Goal: Check status: Check status

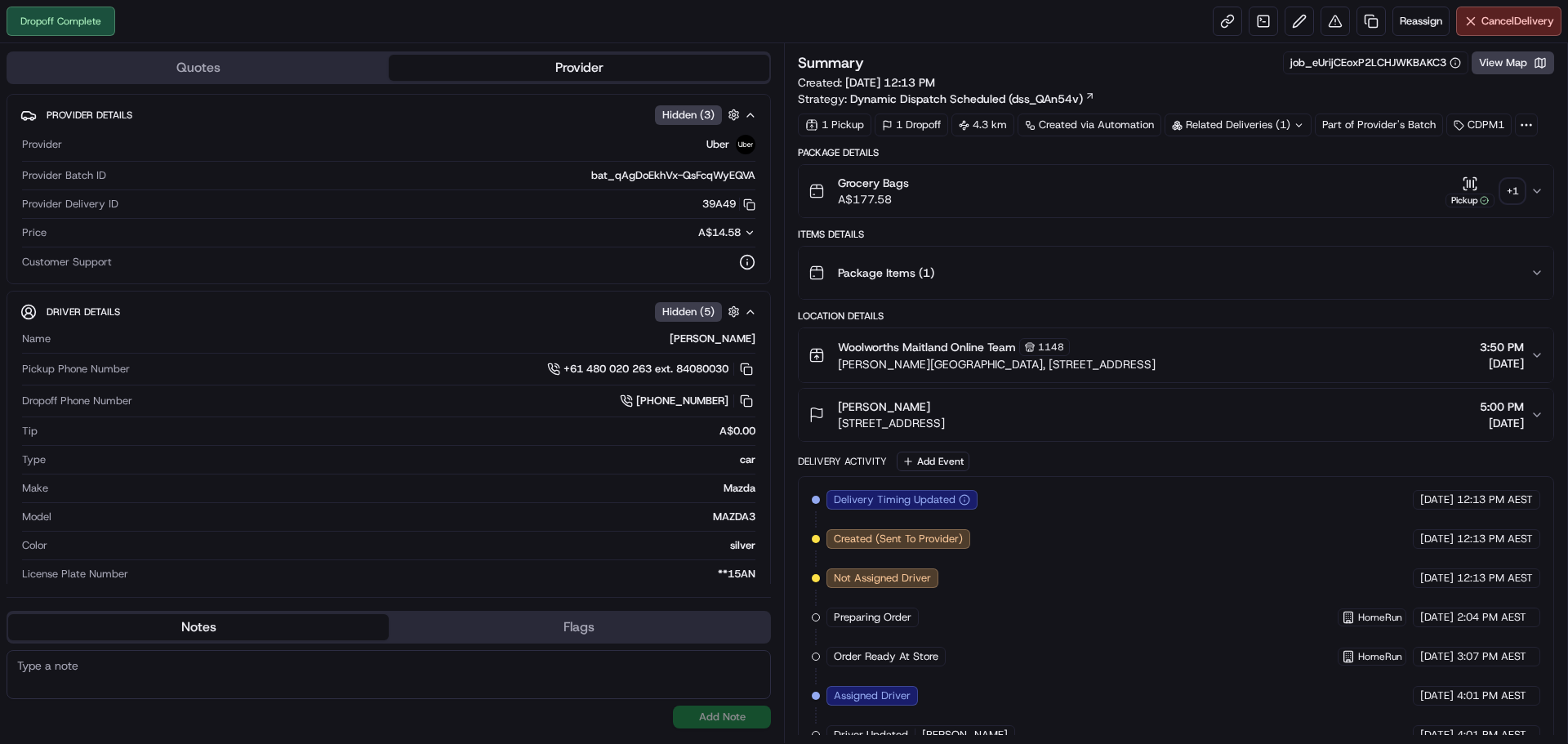
click at [1513, 197] on div "+ 1" at bounding box center [1512, 191] width 23 height 23
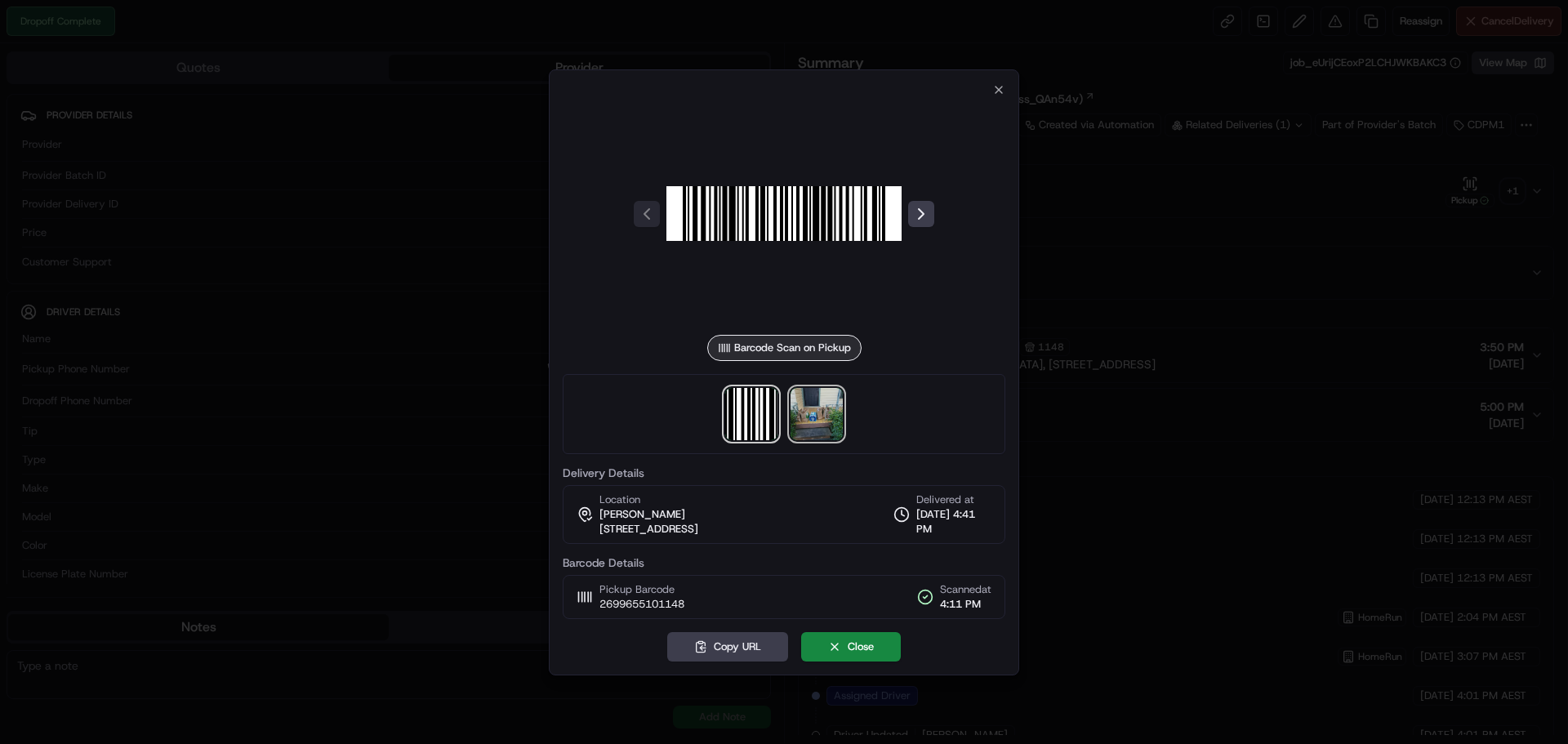
click at [809, 415] on img at bounding box center [816, 413] width 52 height 52
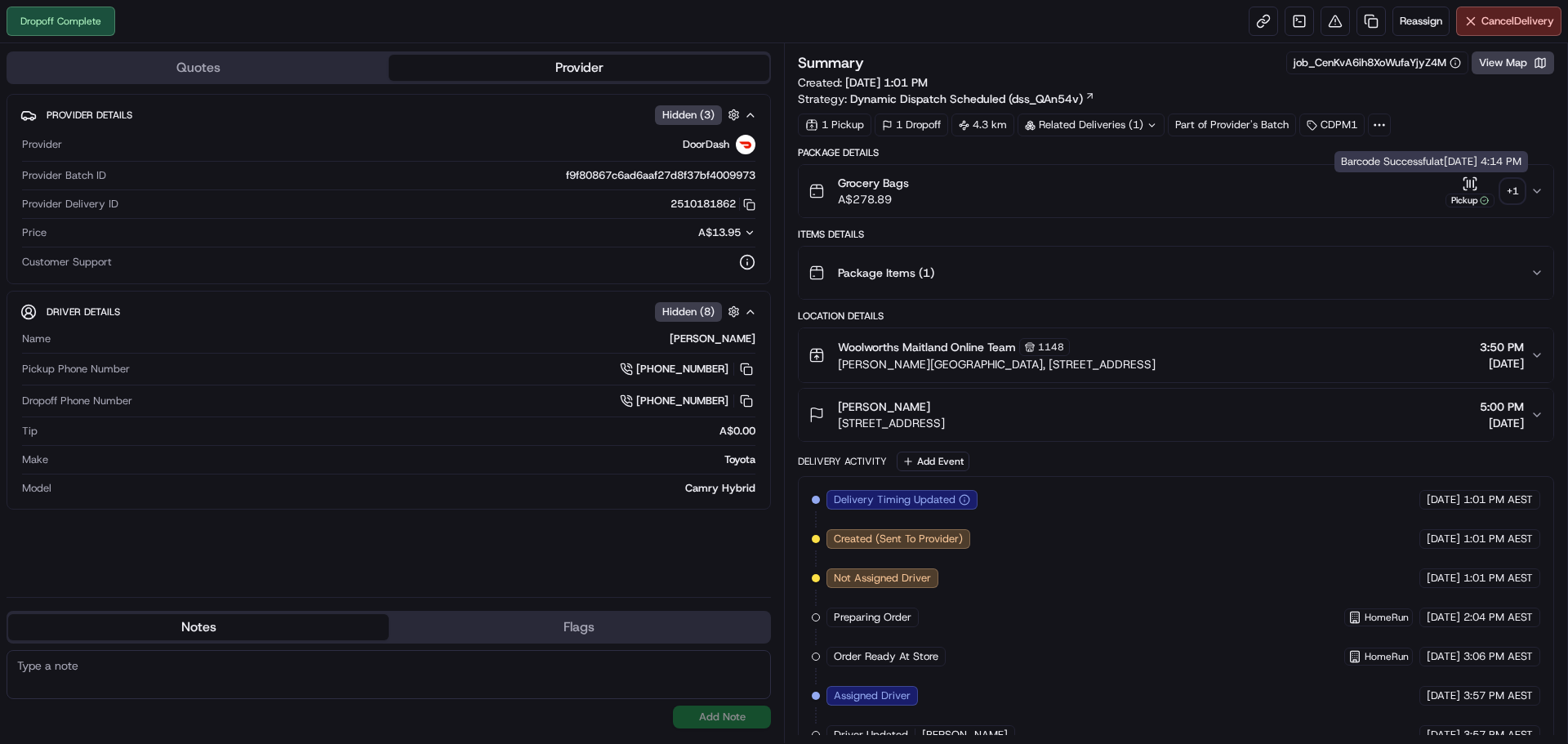
click at [1517, 182] on div "+ 1" at bounding box center [1512, 191] width 23 height 23
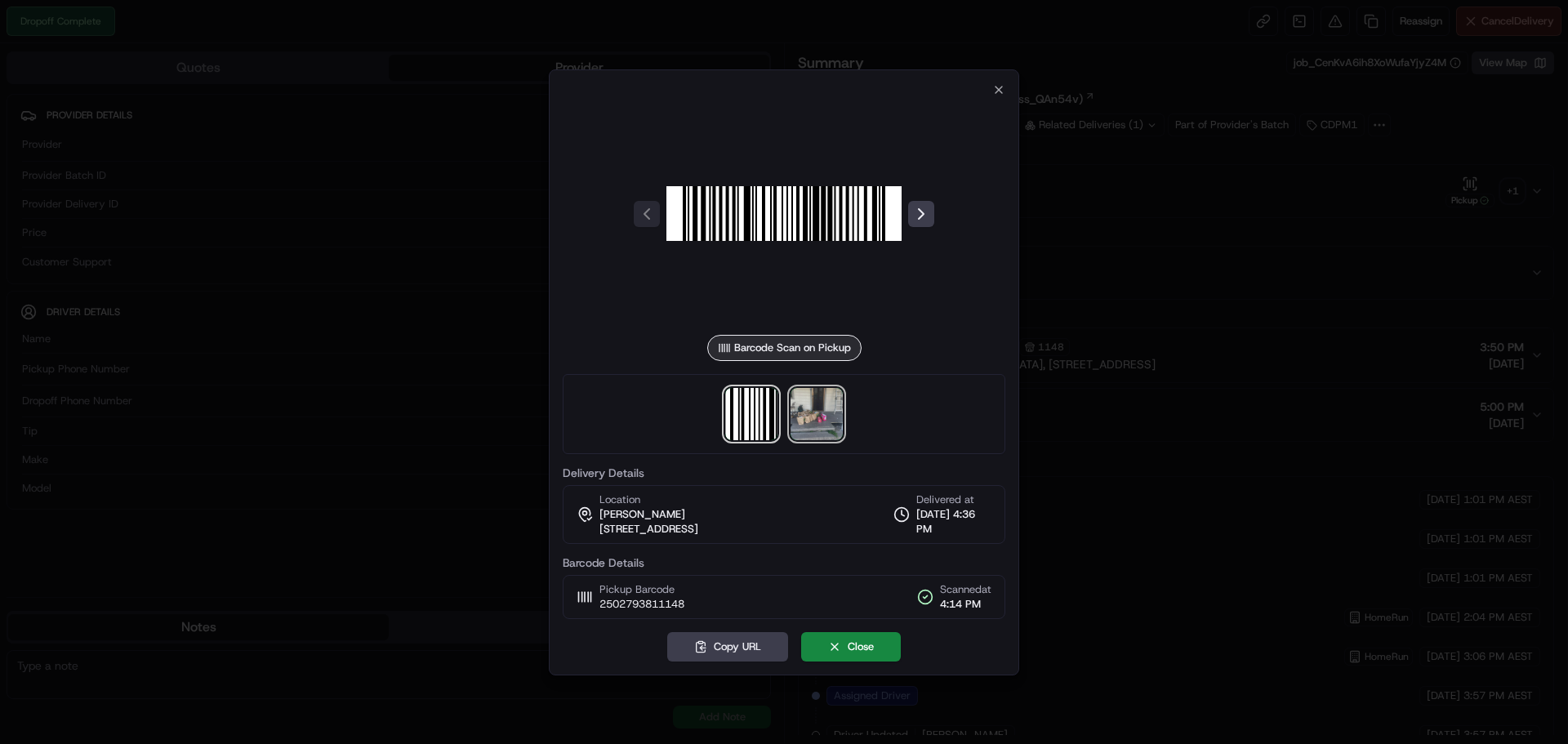
click at [816, 407] on img at bounding box center [816, 413] width 52 height 52
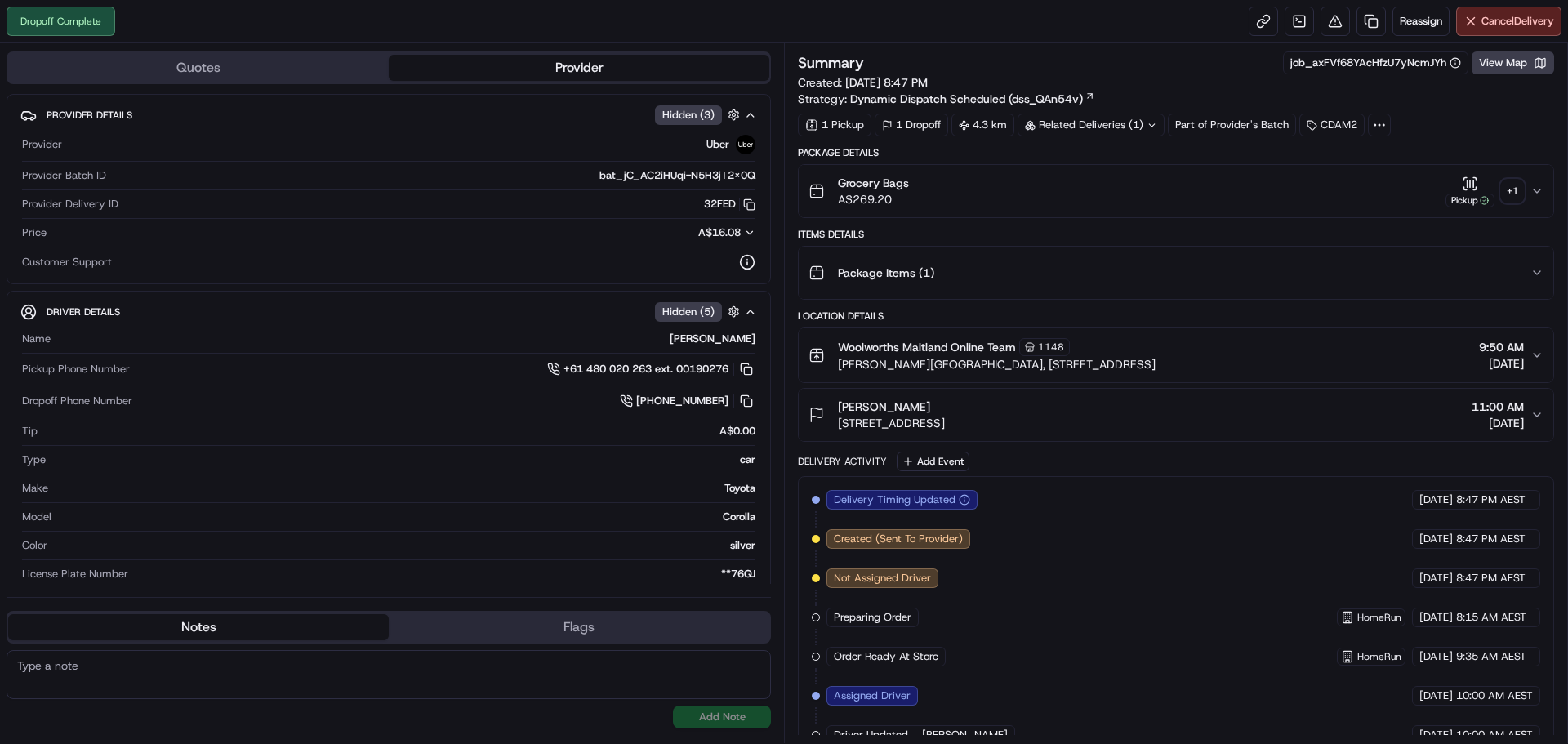
click at [1514, 186] on div "+ 1" at bounding box center [1512, 191] width 23 height 23
click at [1512, 191] on div "+ 1" at bounding box center [1512, 191] width 23 height 23
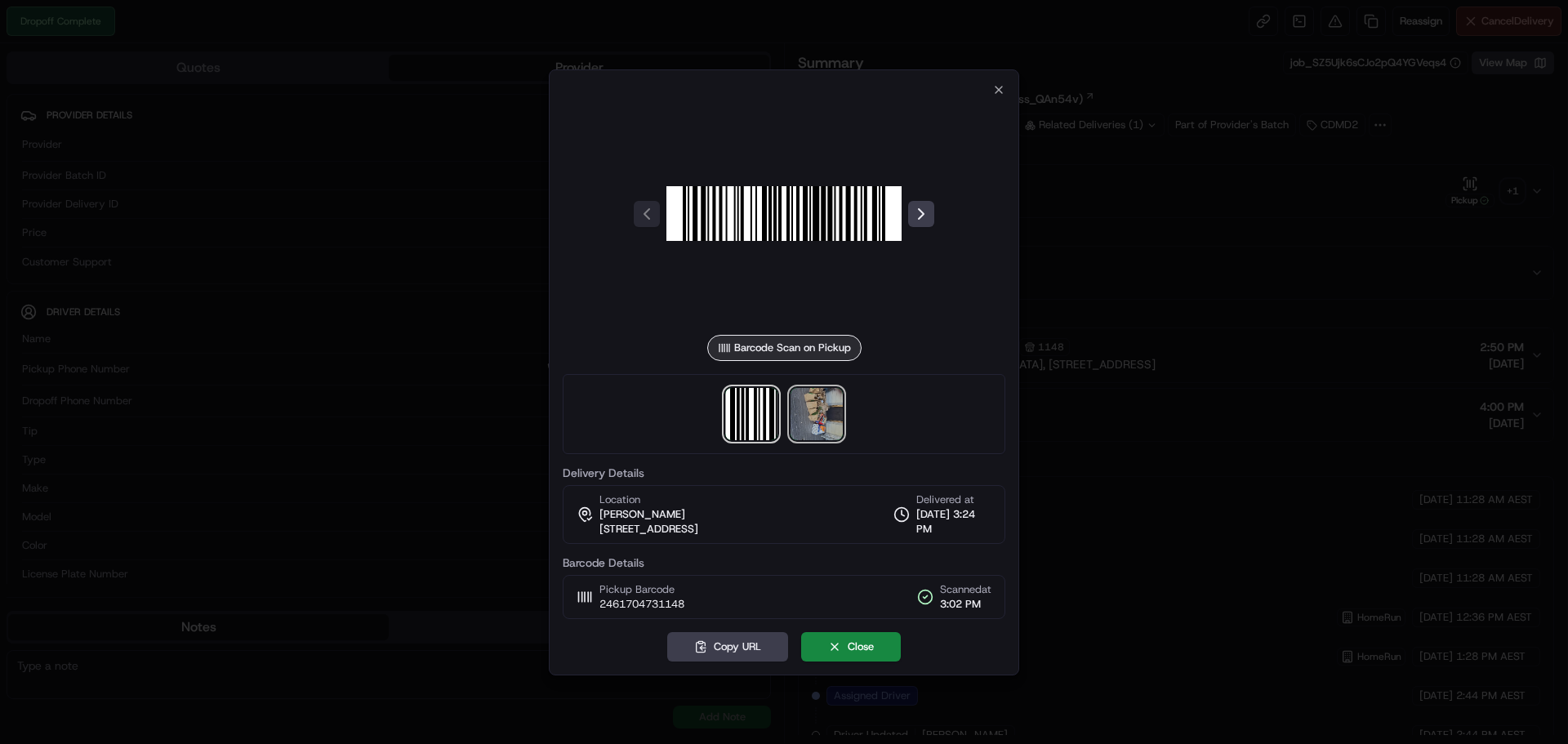
click at [821, 409] on img at bounding box center [816, 413] width 52 height 52
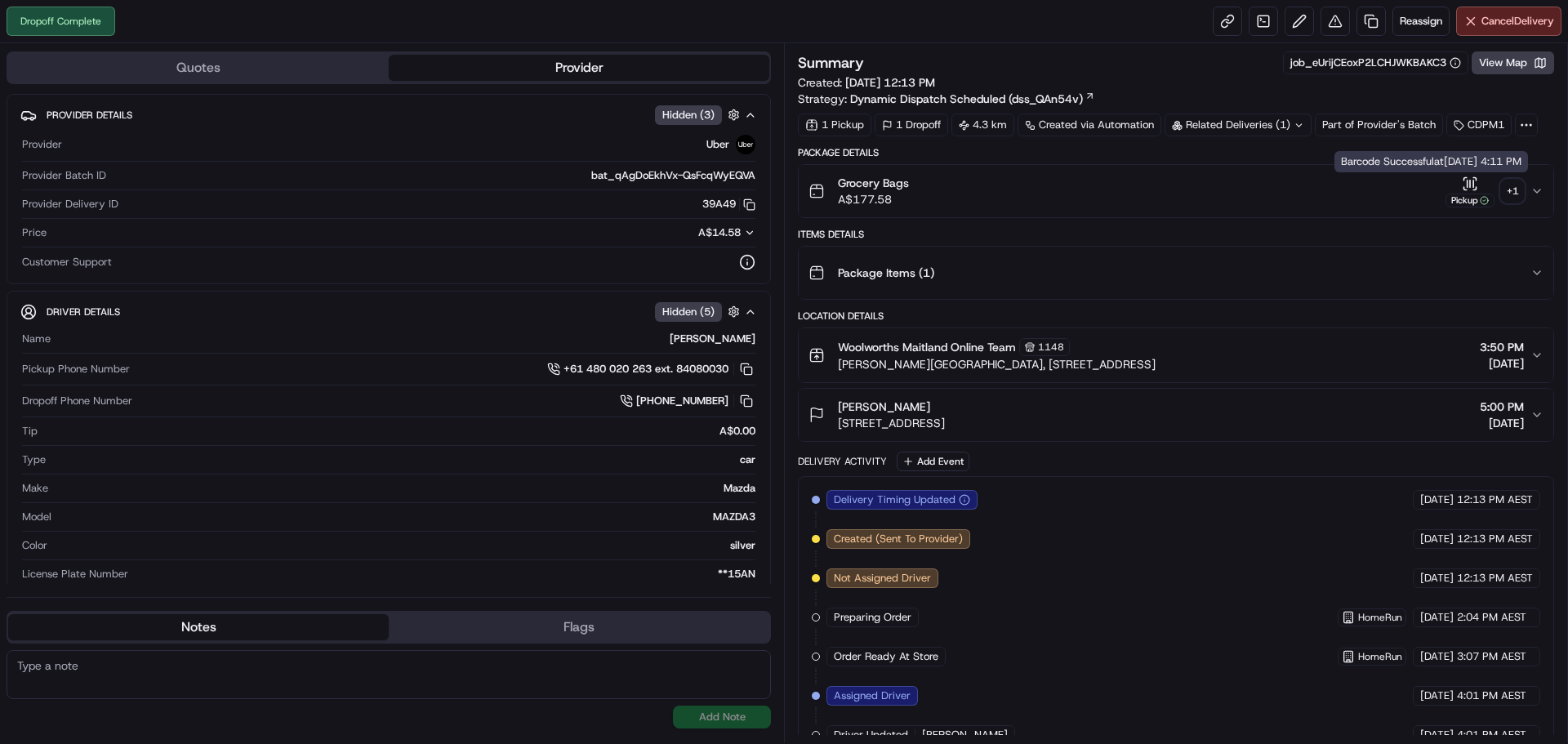
click at [1509, 196] on div "+ 1" at bounding box center [1512, 191] width 23 height 23
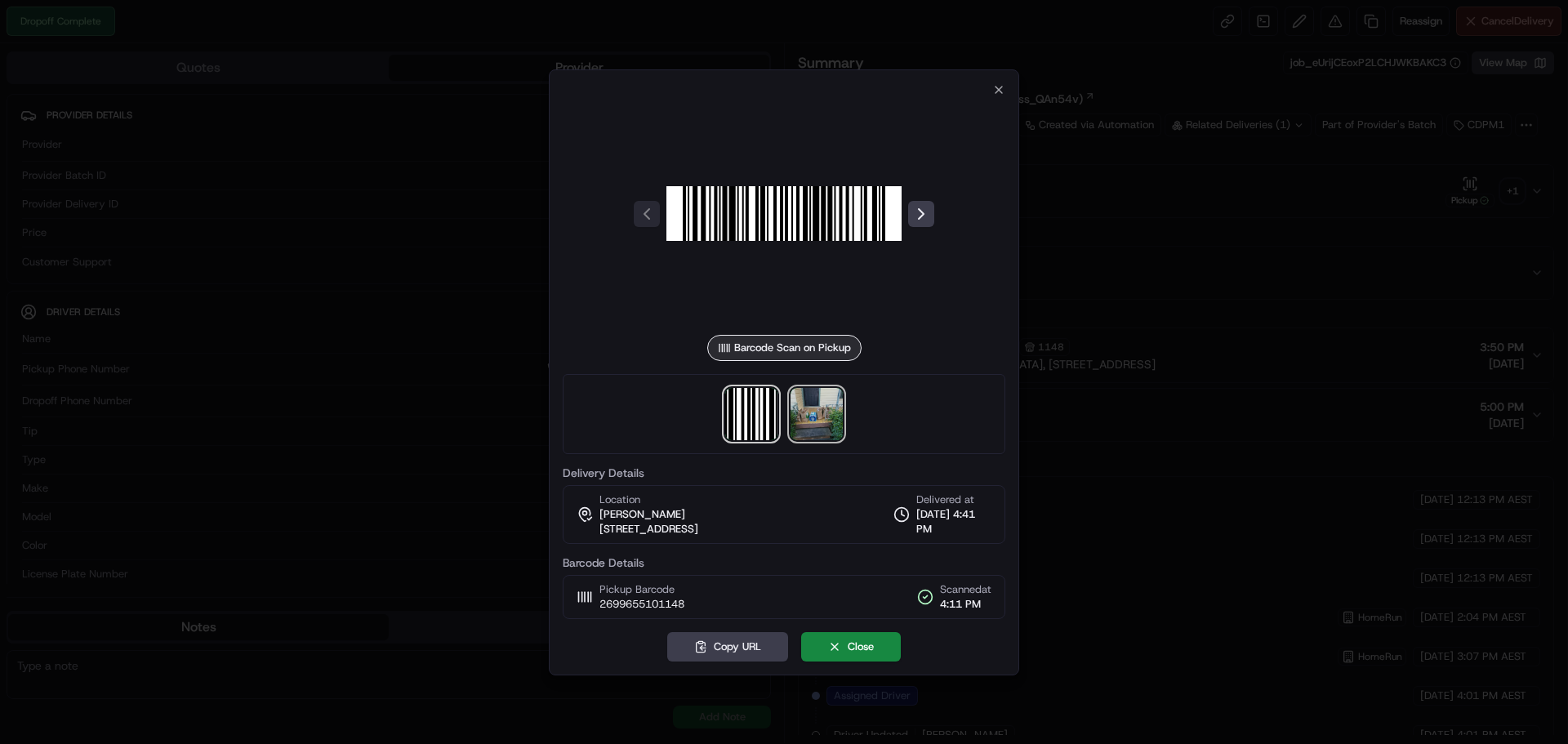
click at [836, 415] on img at bounding box center [816, 413] width 52 height 52
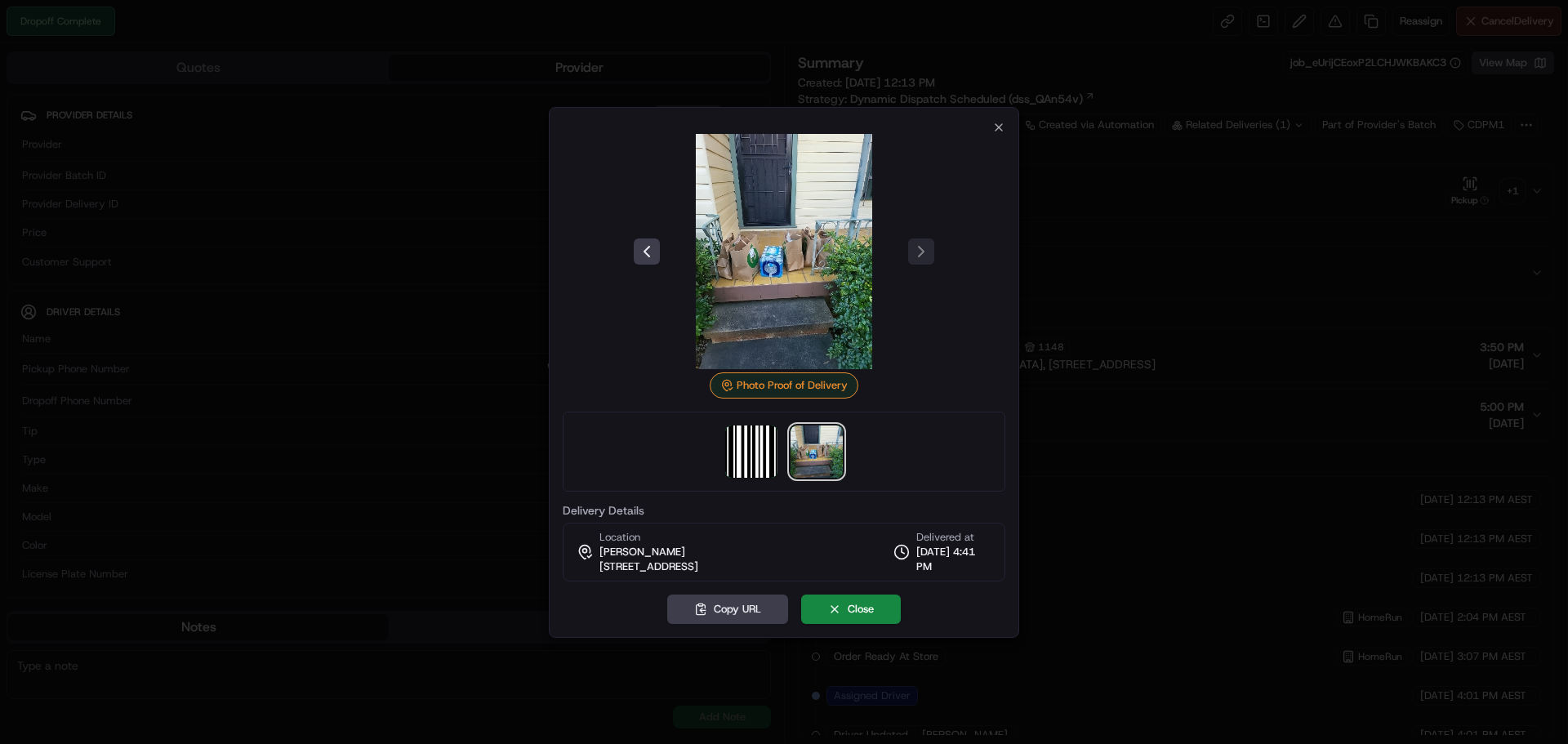
click at [1295, 213] on div at bounding box center [784, 372] width 1568 height 744
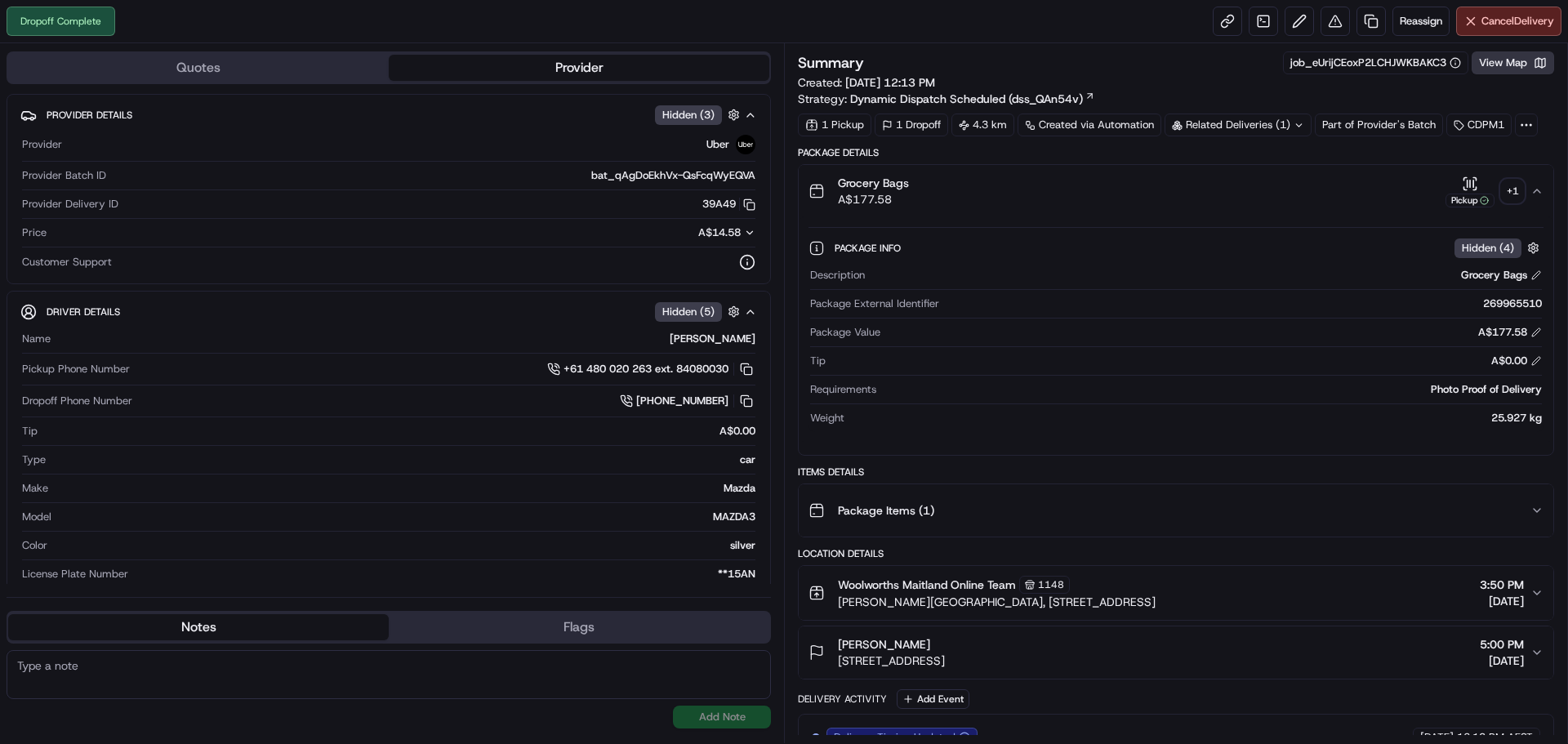
click at [1503, 59] on button "View Map" at bounding box center [1513, 62] width 83 height 23
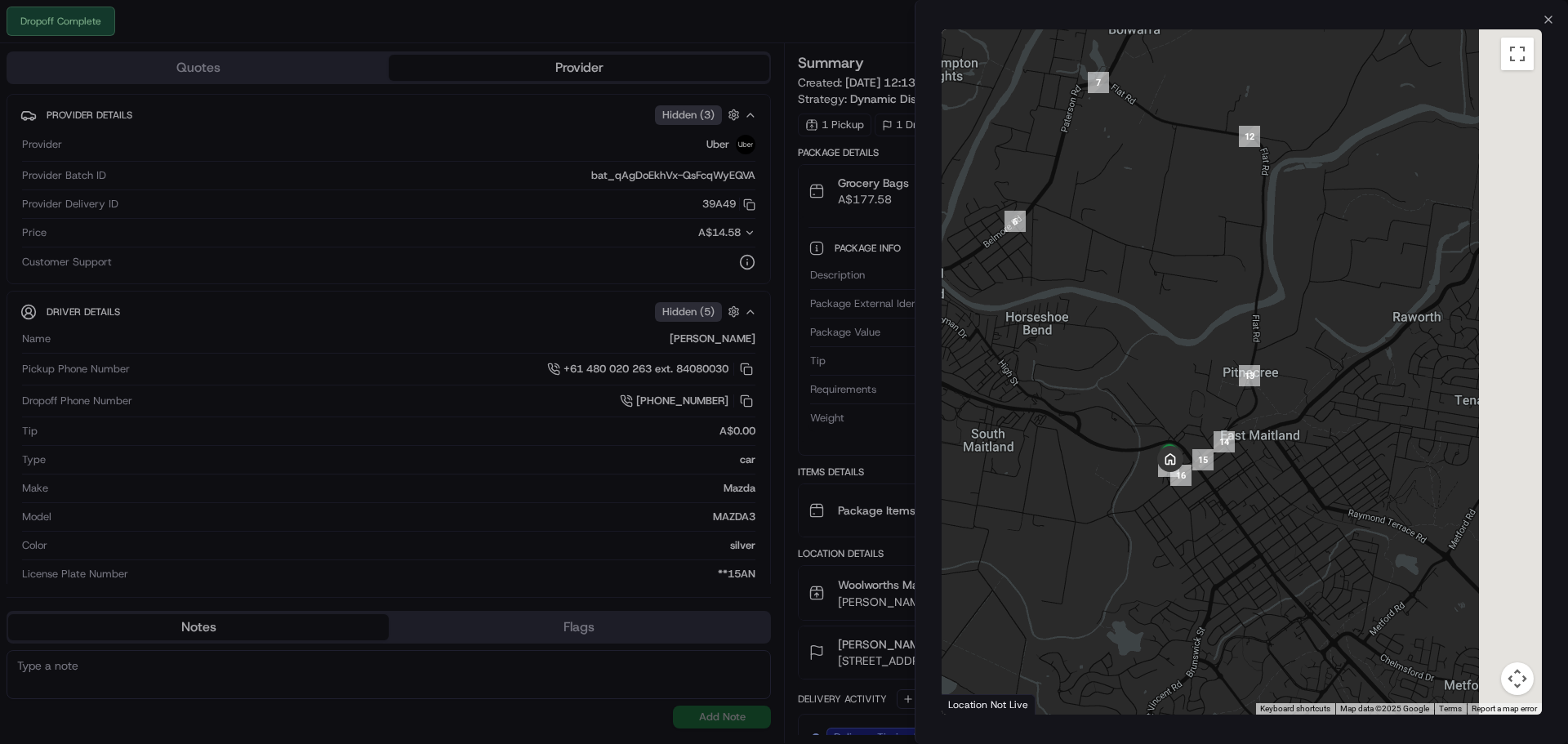
drag, startPoint x: 1323, startPoint y: 580, endPoint x: 1153, endPoint y: 416, distance: 236.2
click at [1155, 418] on div at bounding box center [1242, 372] width 600 height 685
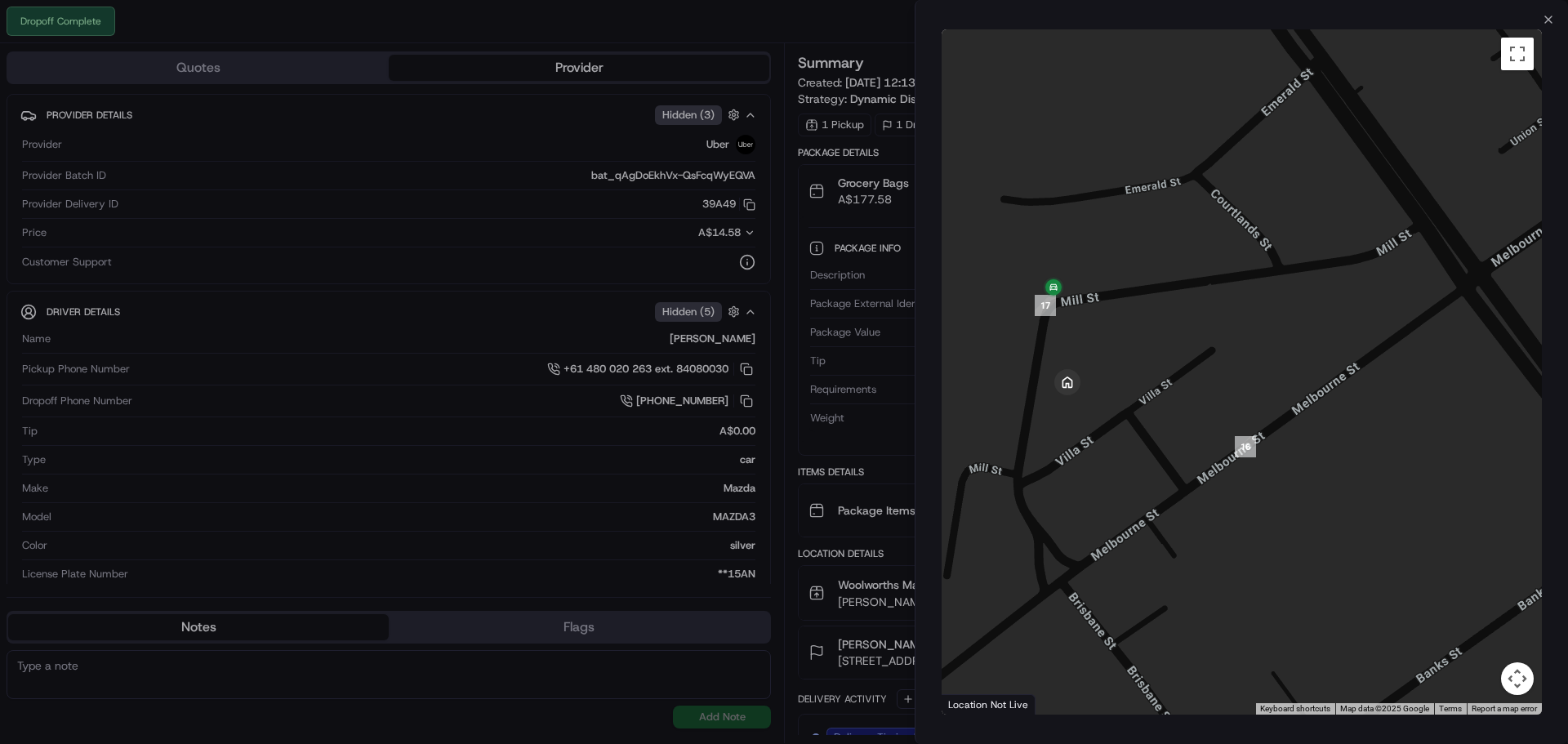
drag, startPoint x: 1091, startPoint y: 360, endPoint x: 1163, endPoint y: 366, distance: 72.2
click at [1163, 366] on div at bounding box center [1242, 372] width 600 height 685
